Goal: Find specific page/section: Find specific page/section

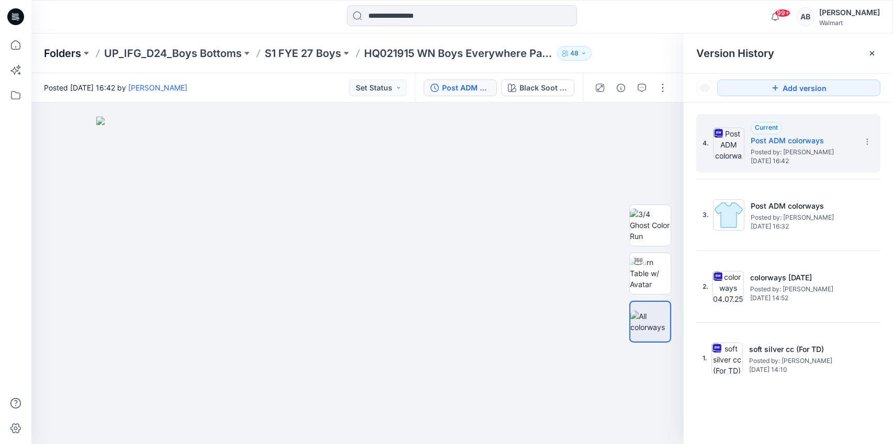
click at [81, 49] on p "Folders" at bounding box center [62, 53] width 37 height 15
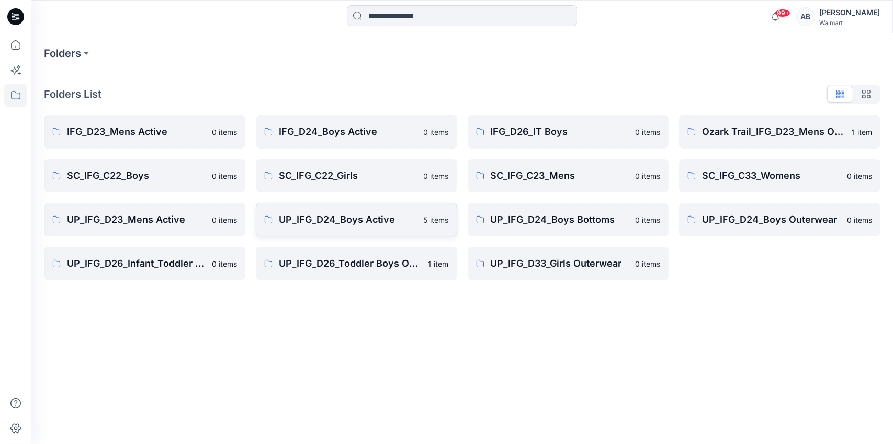
click at [321, 219] on p "UP_IFG_D24_Boys Active" at bounding box center [348, 219] width 139 height 15
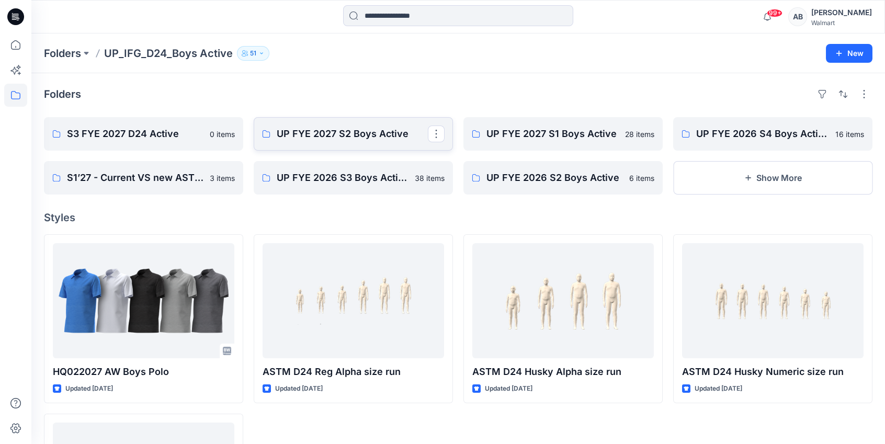
click at [325, 141] on link "UP FYE 2027 S2 Boys Active" at bounding box center [353, 133] width 199 height 33
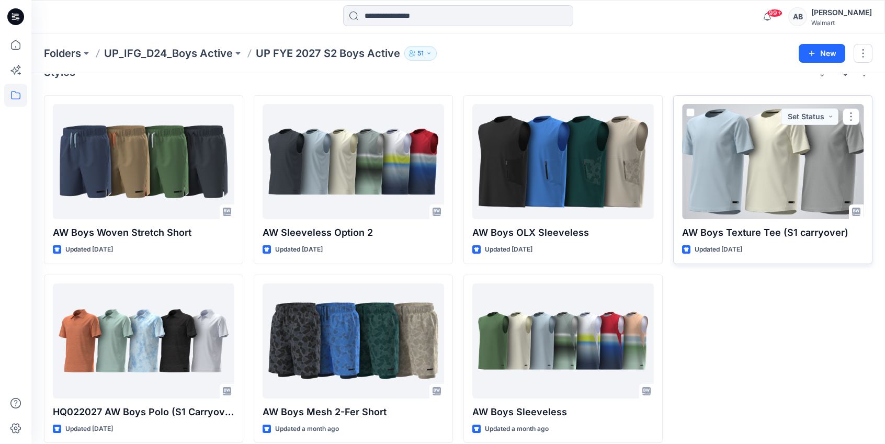
scroll to position [33, 0]
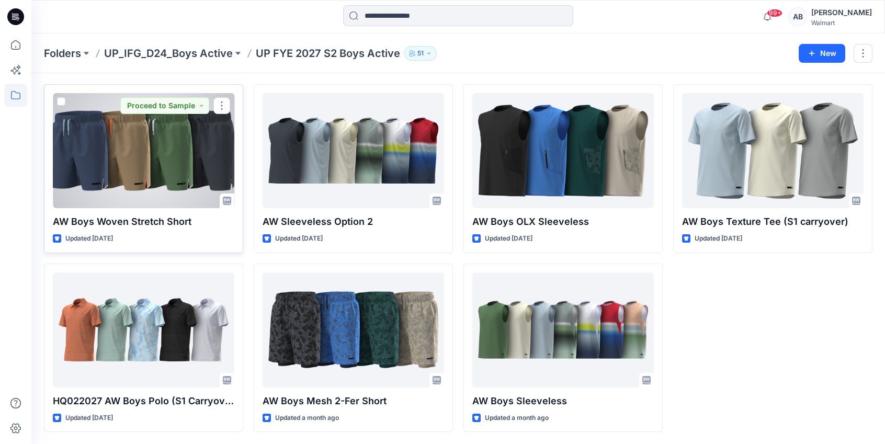
click at [121, 152] on div at bounding box center [144, 150] width 182 height 115
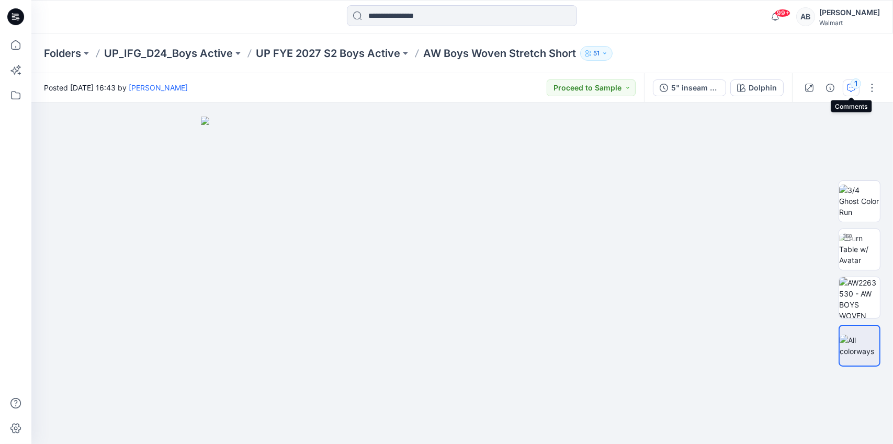
click at [854, 87] on div "1" at bounding box center [855, 83] width 10 height 10
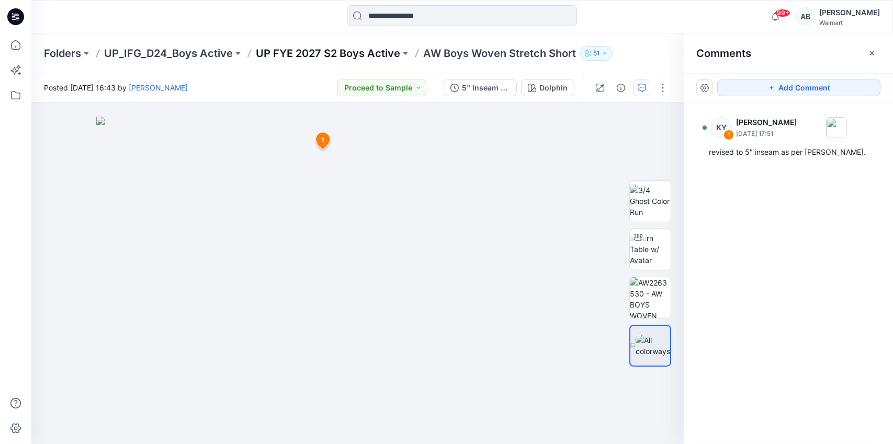
click at [341, 51] on p "UP FYE 2027 S2 Boys Active" at bounding box center [328, 53] width 144 height 15
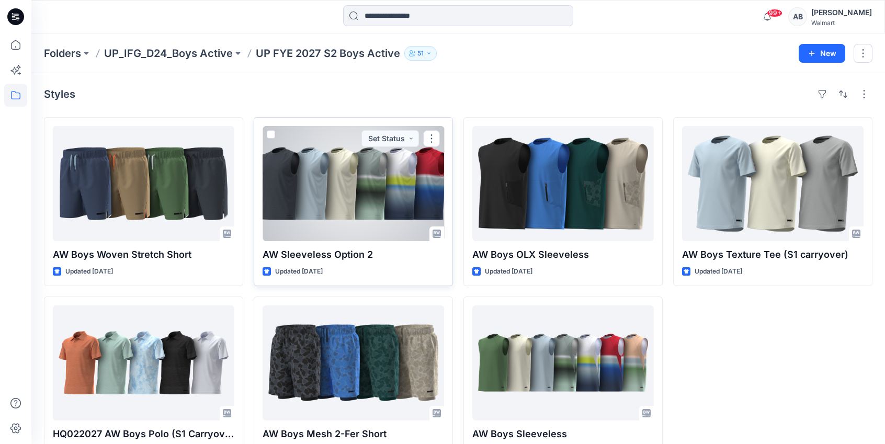
click at [322, 198] on div at bounding box center [354, 183] width 182 height 115
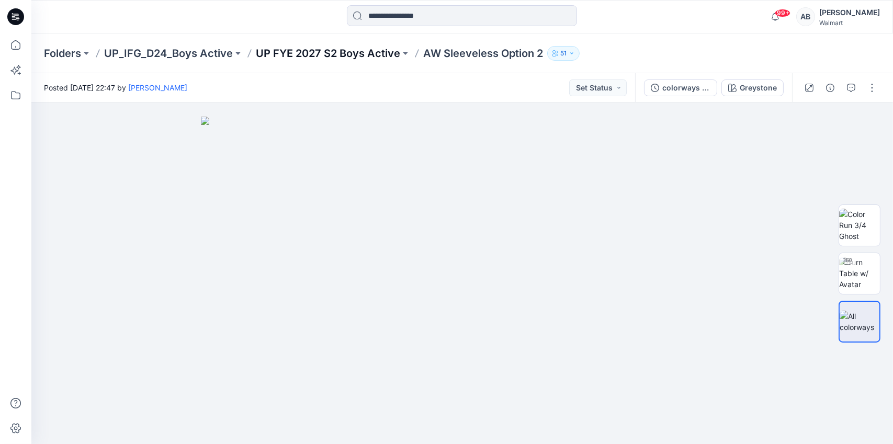
click at [343, 56] on p "UP FYE 2027 S2 Boys Active" at bounding box center [328, 53] width 144 height 15
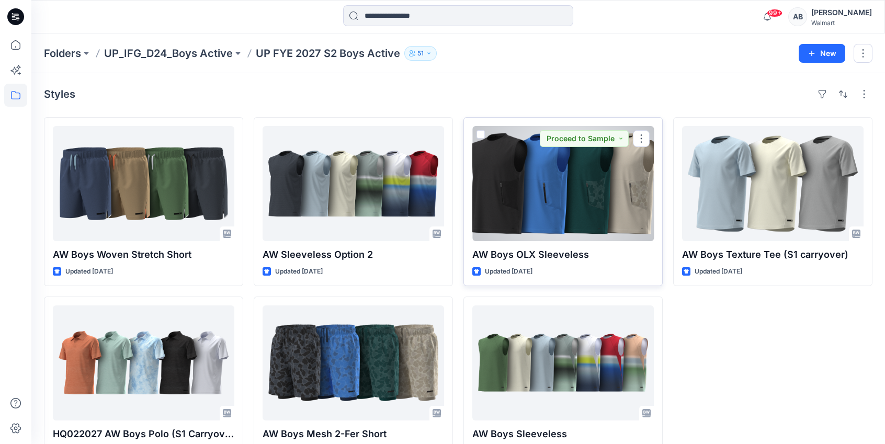
click at [566, 223] on div at bounding box center [563, 183] width 182 height 115
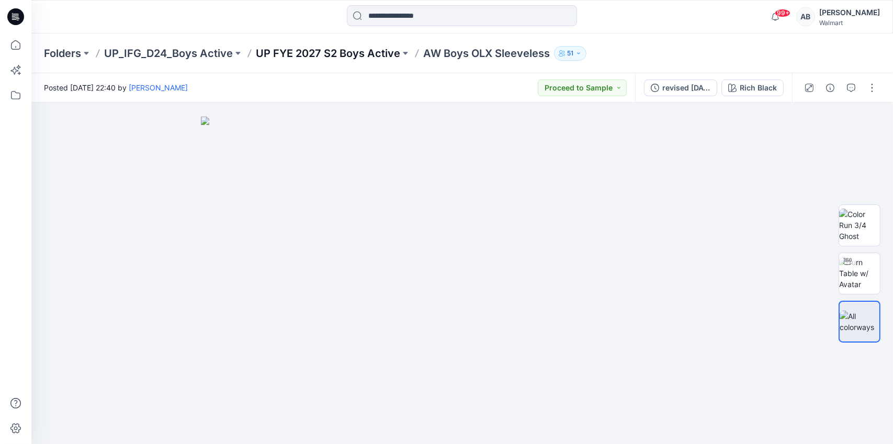
click at [292, 52] on p "UP FYE 2027 S2 Boys Active" at bounding box center [328, 53] width 144 height 15
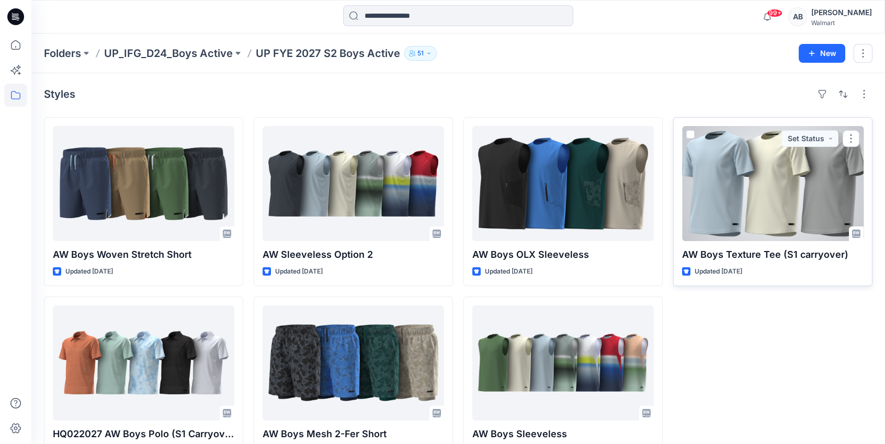
click at [752, 201] on div at bounding box center [773, 183] width 182 height 115
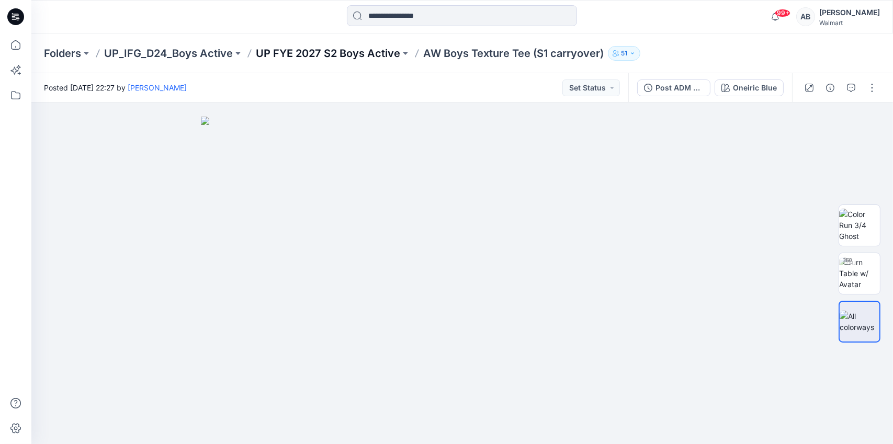
click at [325, 50] on p "UP FYE 2027 S2 Boys Active" at bounding box center [328, 53] width 144 height 15
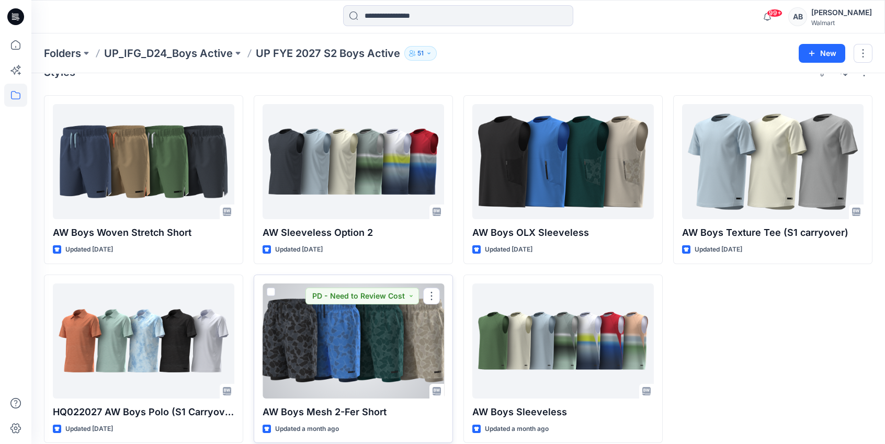
scroll to position [33, 0]
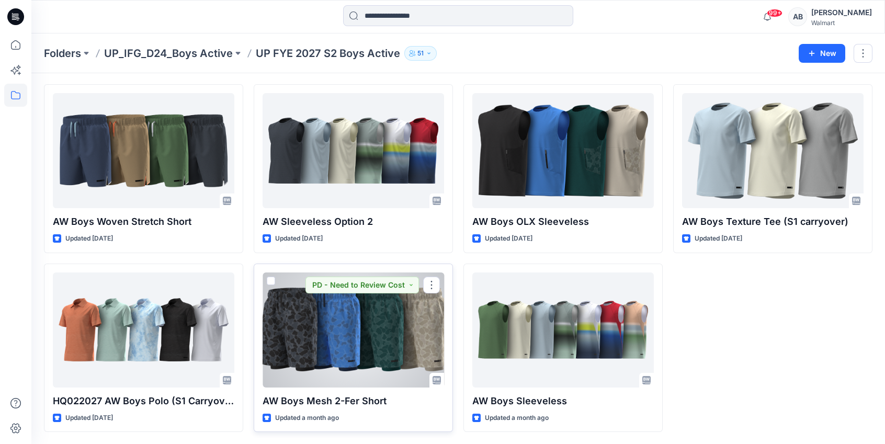
click at [325, 313] on div at bounding box center [354, 330] width 182 height 115
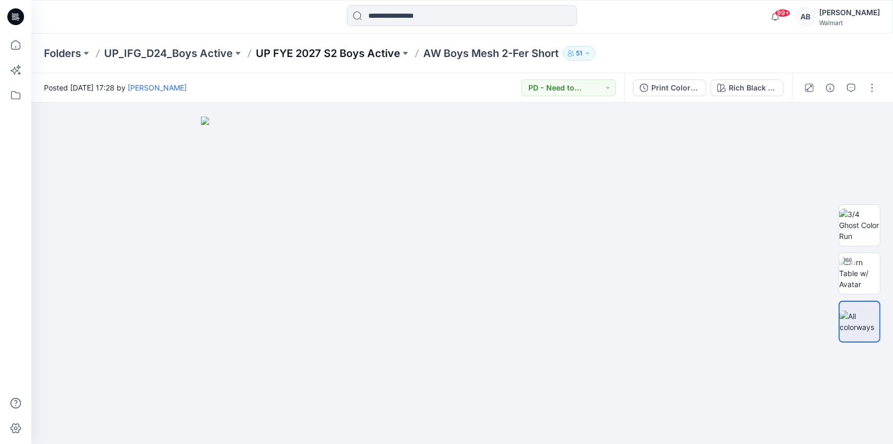
click at [336, 56] on p "UP FYE 2027 S2 Boys Active" at bounding box center [328, 53] width 144 height 15
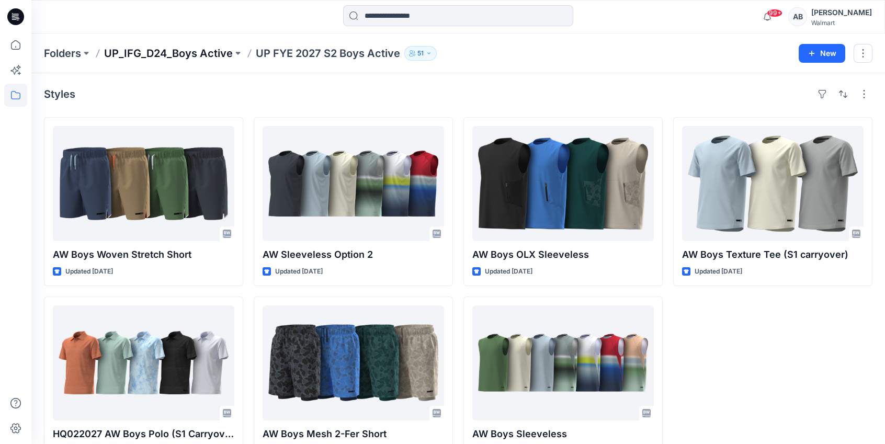
click at [144, 51] on p "UP_IFG_D24_Boys Active" at bounding box center [168, 53] width 129 height 15
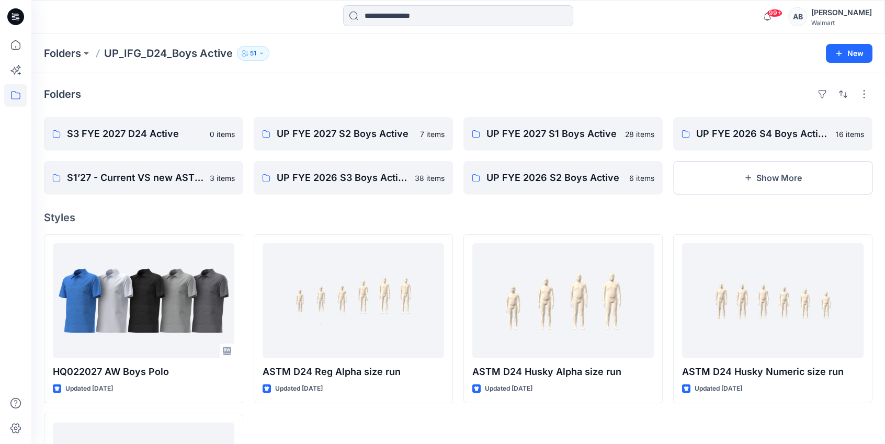
click at [124, 50] on p "UP_IFG_D24_Boys Active" at bounding box center [168, 53] width 129 height 15
click at [72, 55] on p "Folders" at bounding box center [62, 53] width 37 height 15
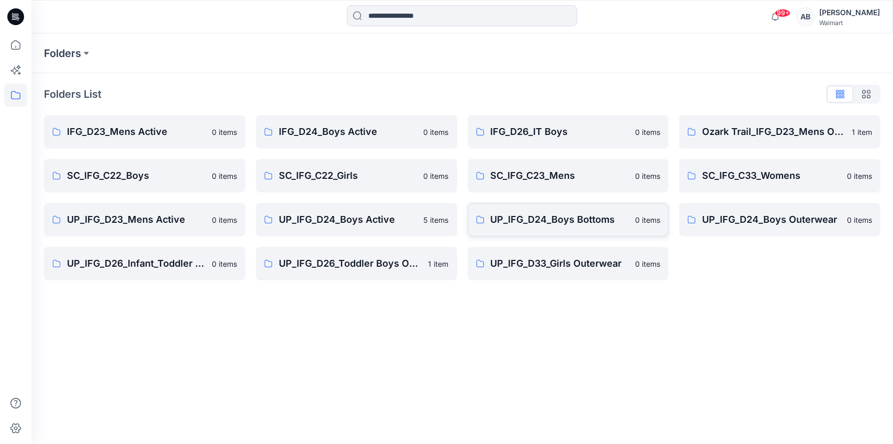
click at [569, 226] on p "UP_IFG_D24_Boys Bottoms" at bounding box center [560, 219] width 139 height 15
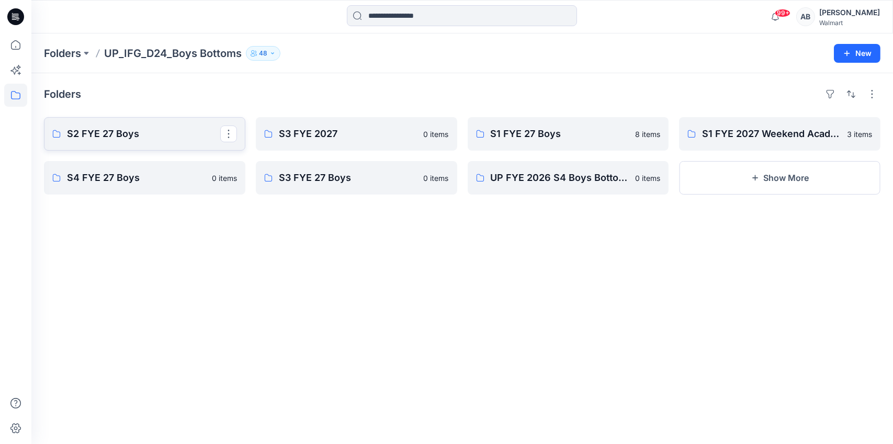
click at [144, 135] on p "S2 FYE 27 Boys" at bounding box center [143, 134] width 153 height 15
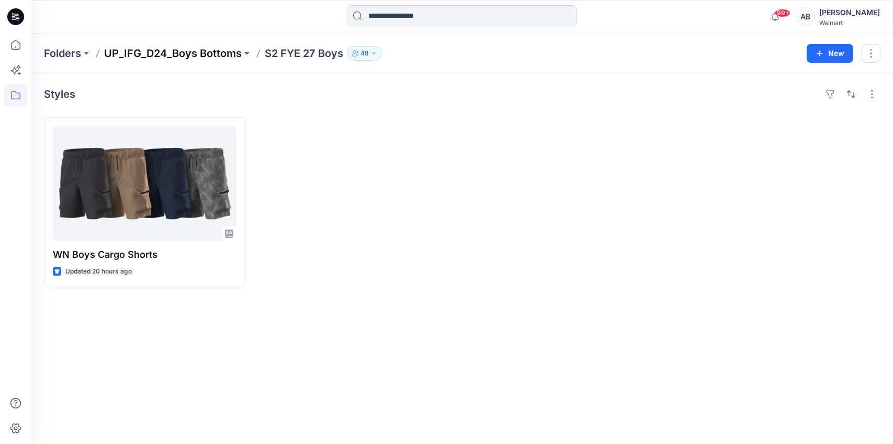
click at [169, 58] on p "UP_IFG_D24_Boys Bottoms" at bounding box center [173, 53] width 138 height 15
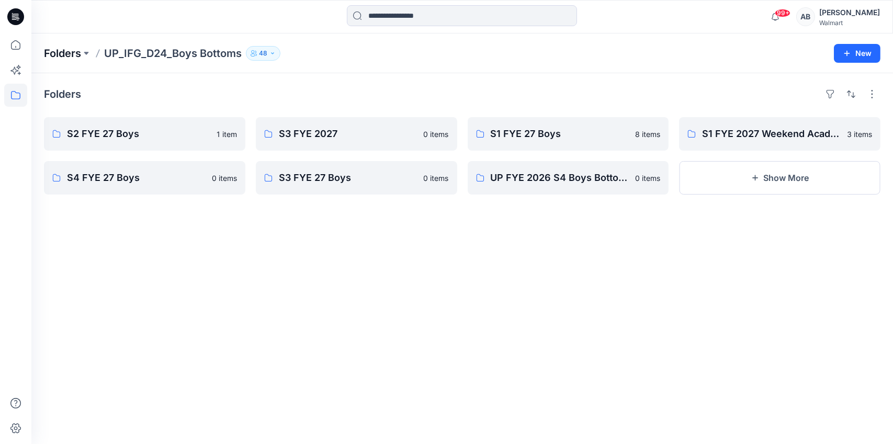
click at [69, 53] on p "Folders" at bounding box center [62, 53] width 37 height 15
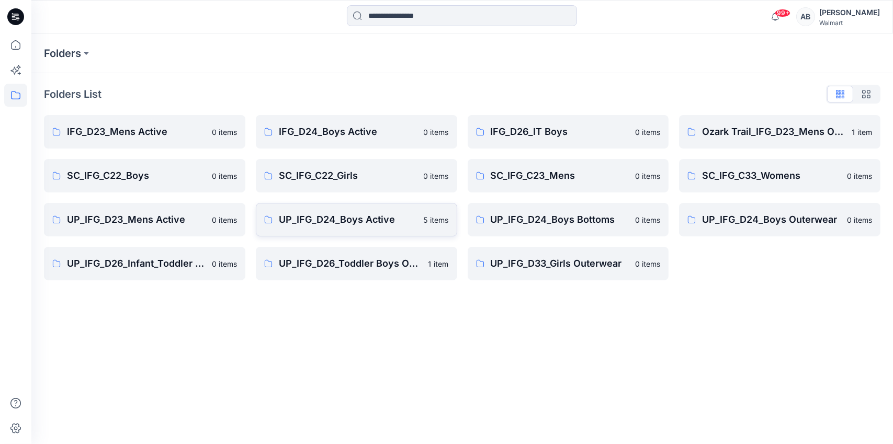
click at [321, 216] on p "UP_IFG_D24_Boys Active" at bounding box center [348, 219] width 139 height 15
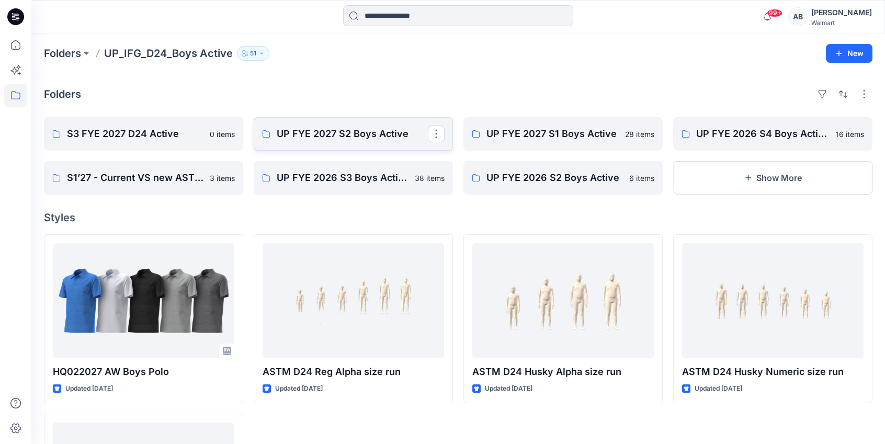
click at [325, 137] on p "UP FYE 2027 S2 Boys Active" at bounding box center [352, 134] width 151 height 15
